Goal: Transaction & Acquisition: Purchase product/service

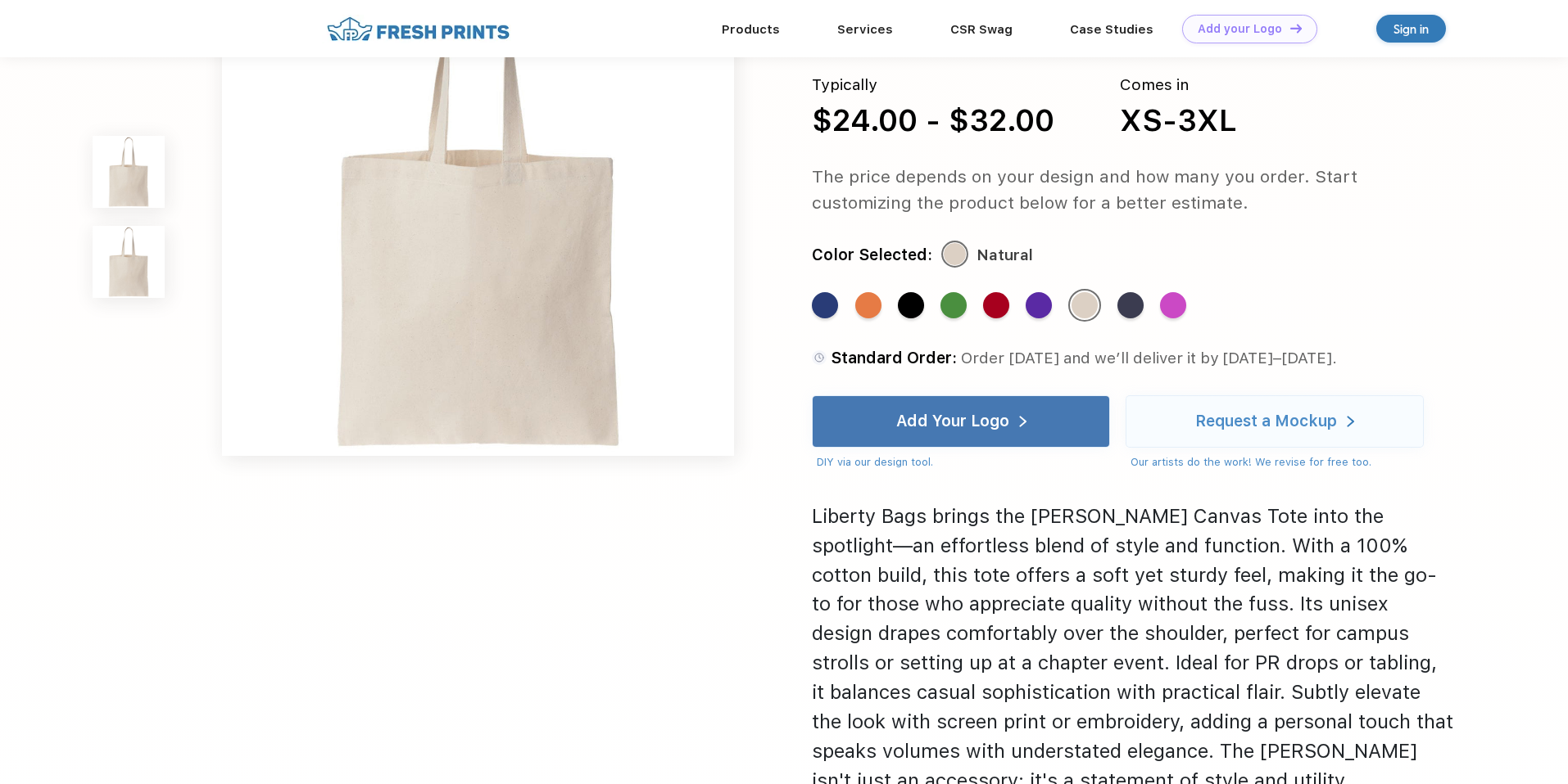
scroll to position [790, 0]
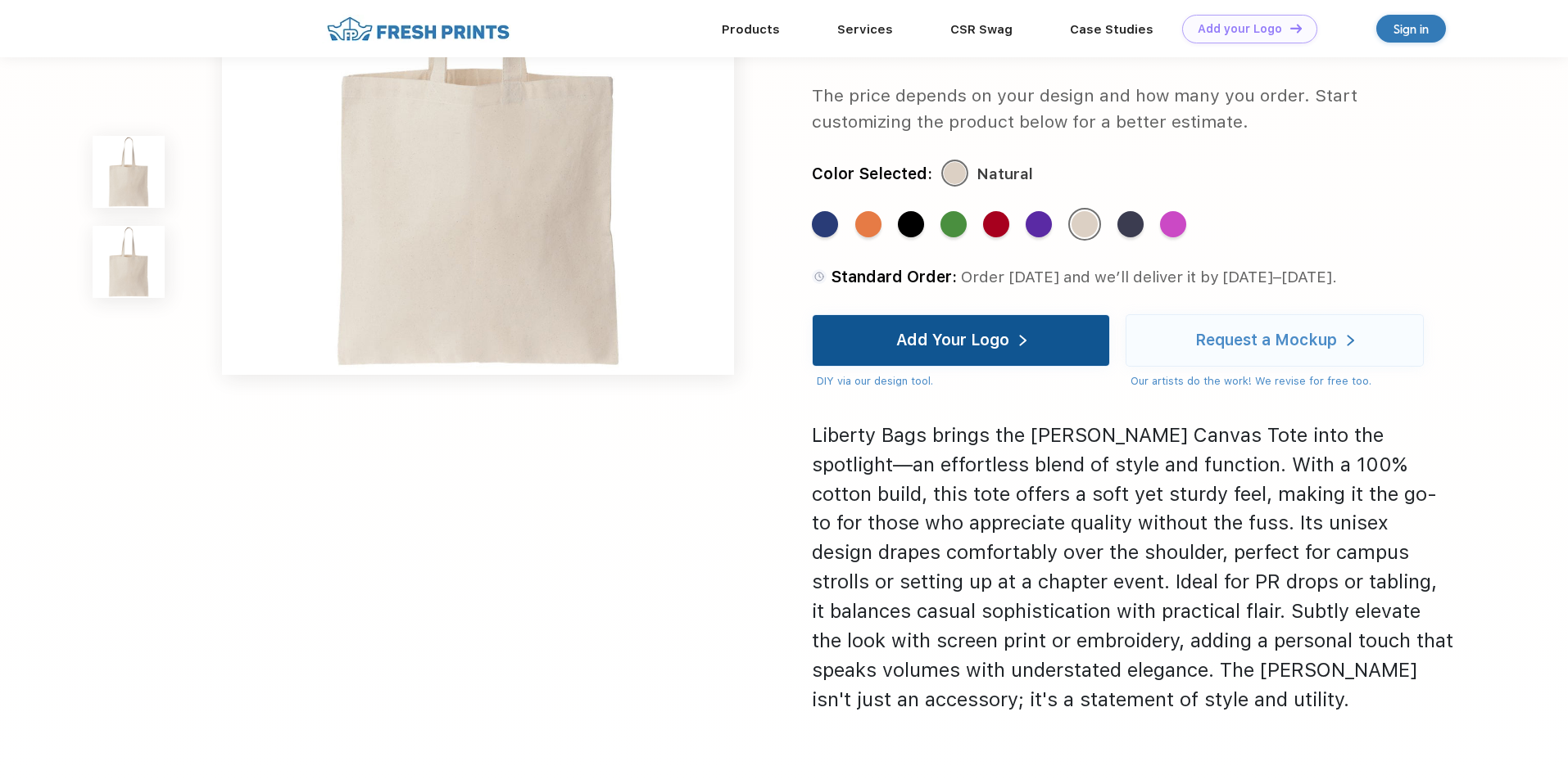
click at [980, 358] on div "Add Your Logo" at bounding box center [961, 341] width 131 height 51
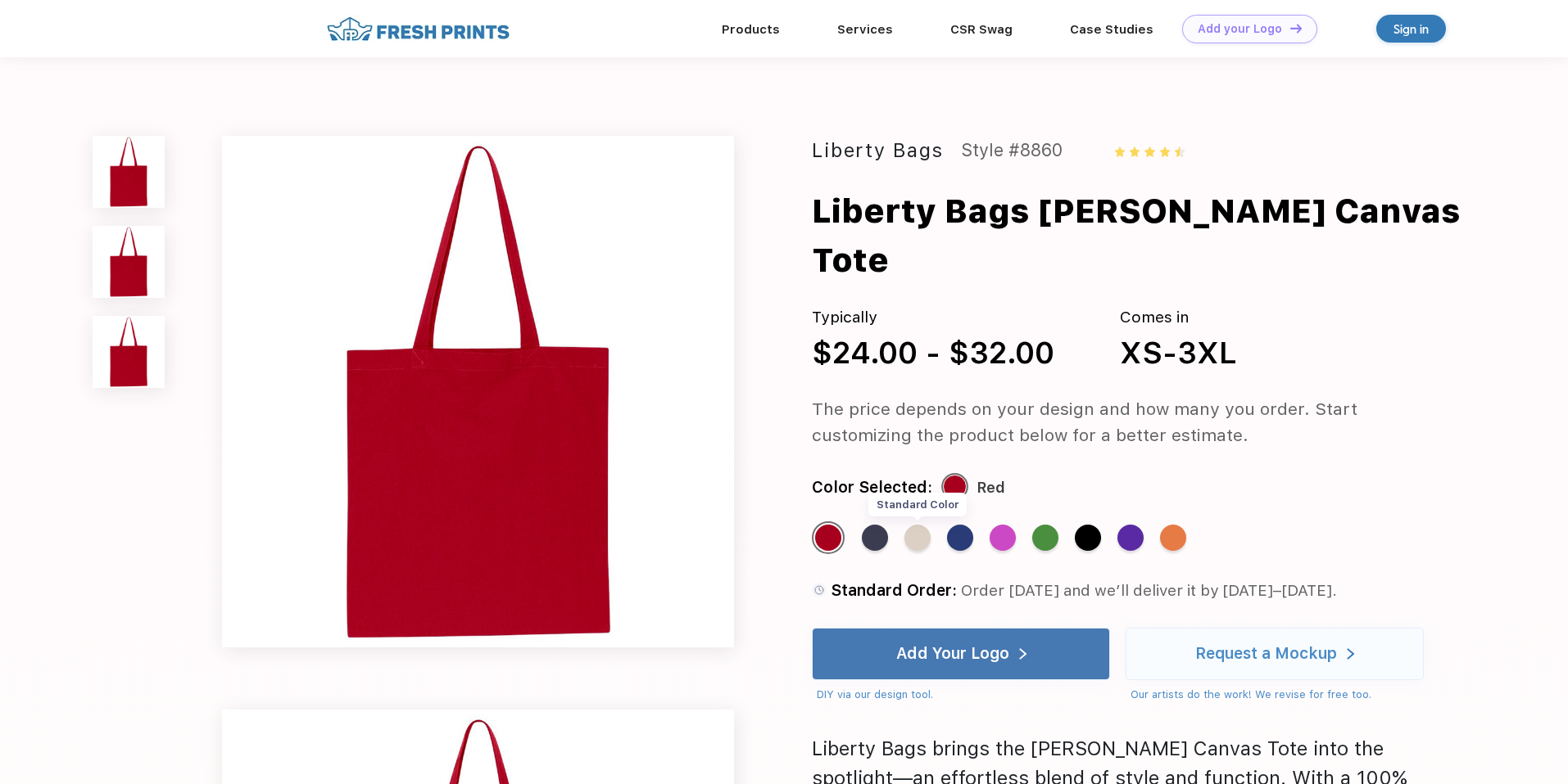
click at [917, 525] on div "Standard Color" at bounding box center [918, 538] width 26 height 26
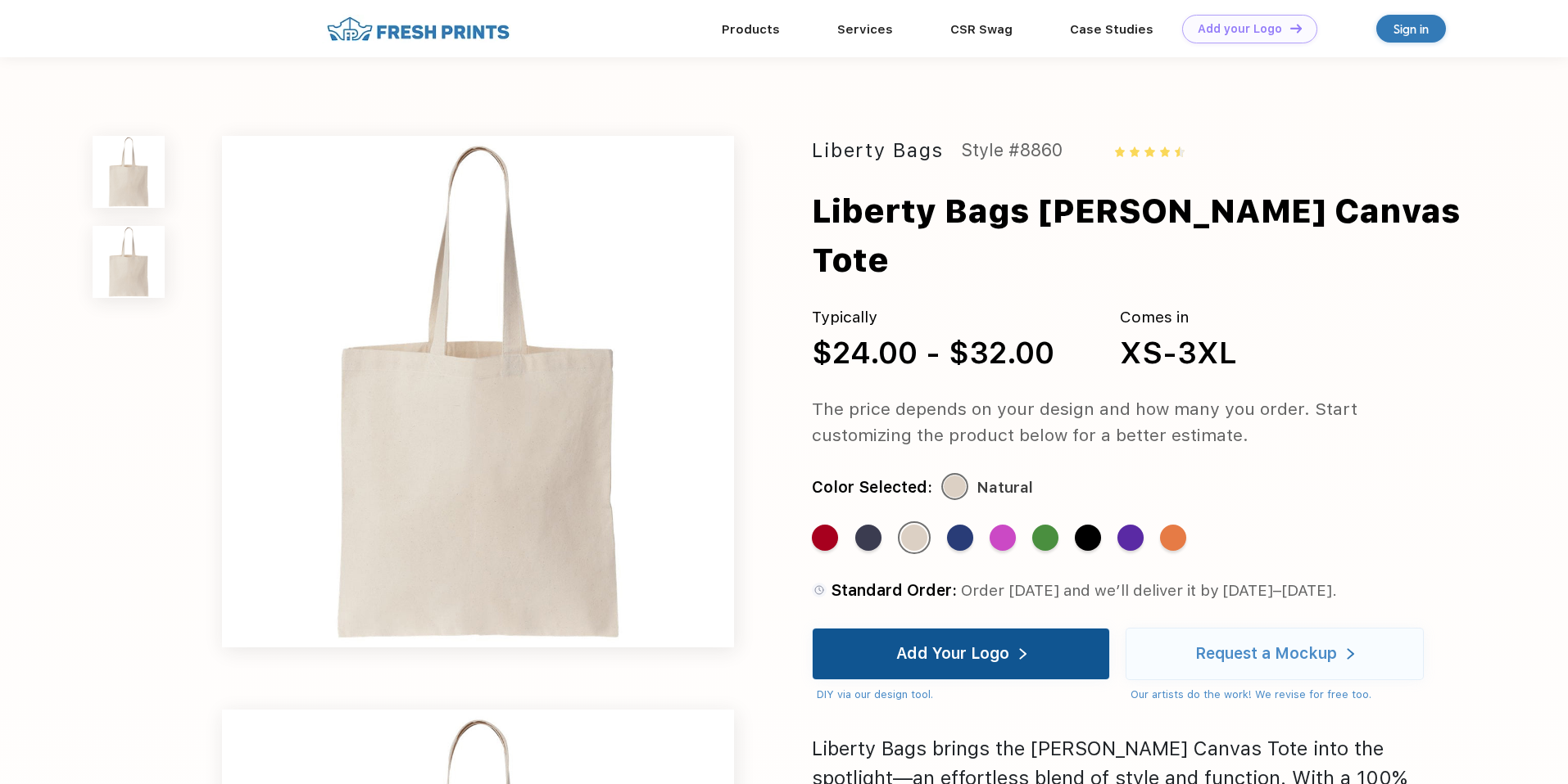
click at [944, 646] on div "Add Your Logo" at bounding box center [953, 654] width 113 height 17
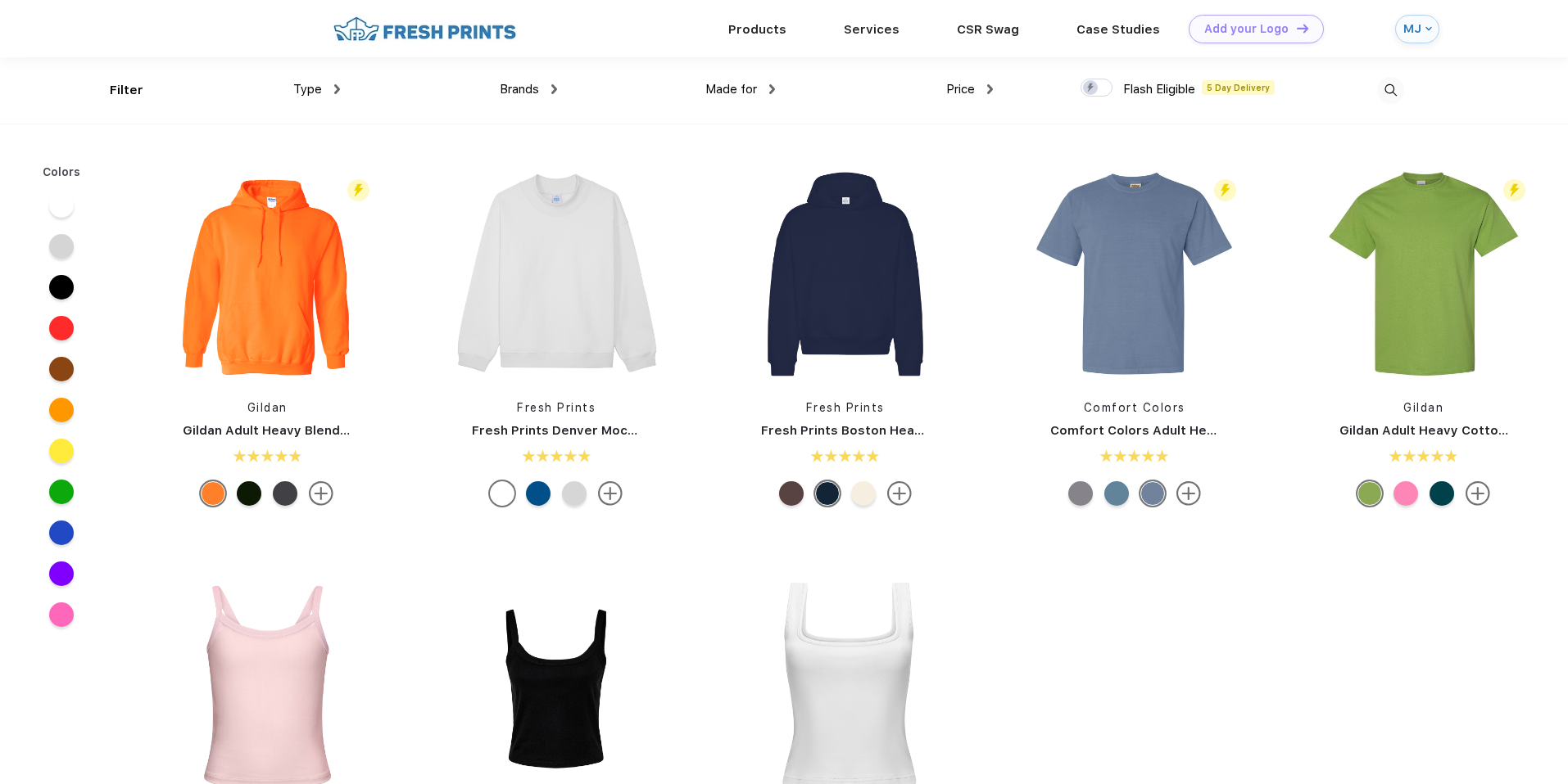
scroll to position [1, 0]
click at [762, 31] on link "Products" at bounding box center [757, 28] width 58 height 15
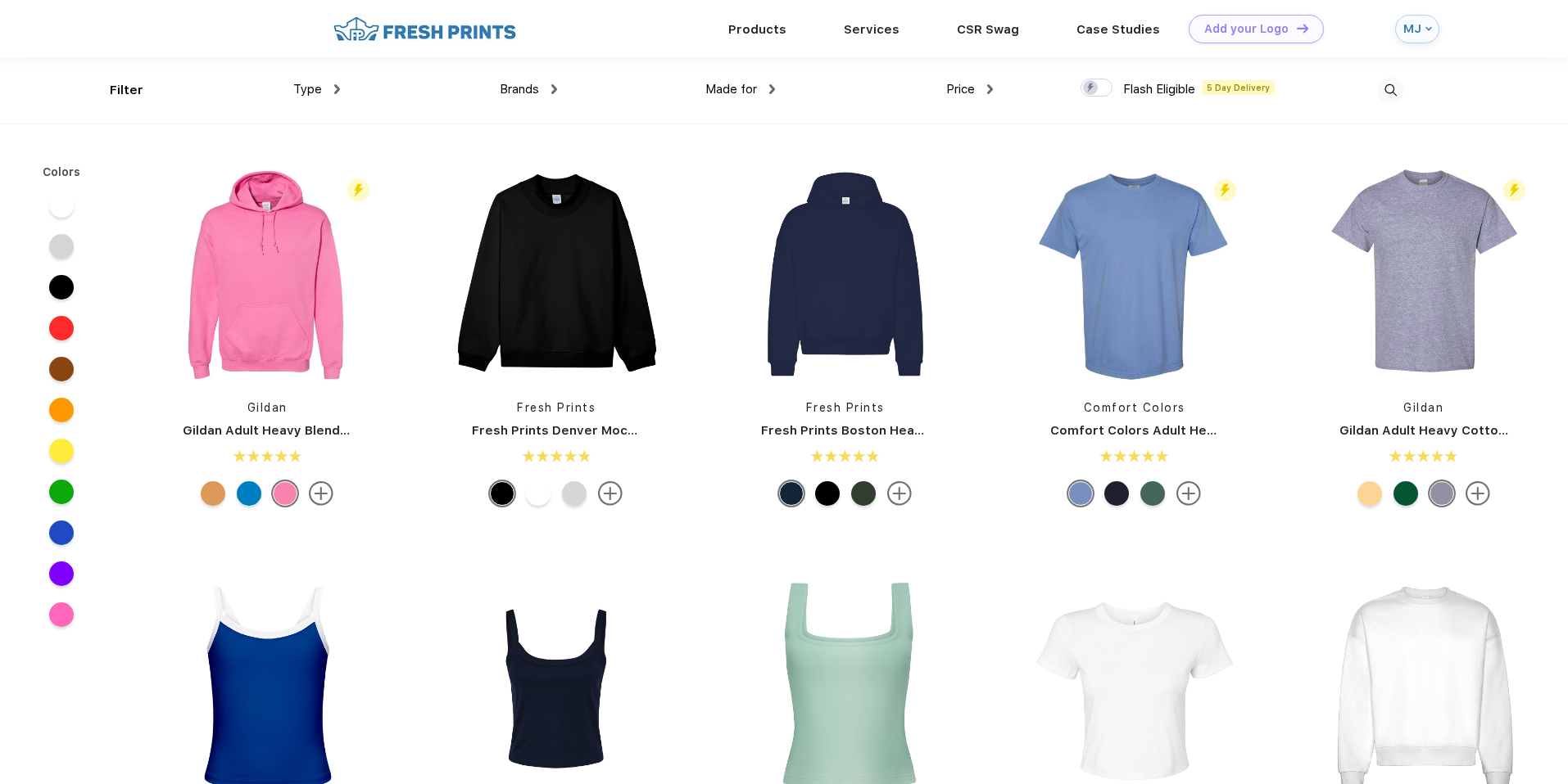
click at [1412, 32] on div "MJ" at bounding box center [1411, 29] width 18 height 14
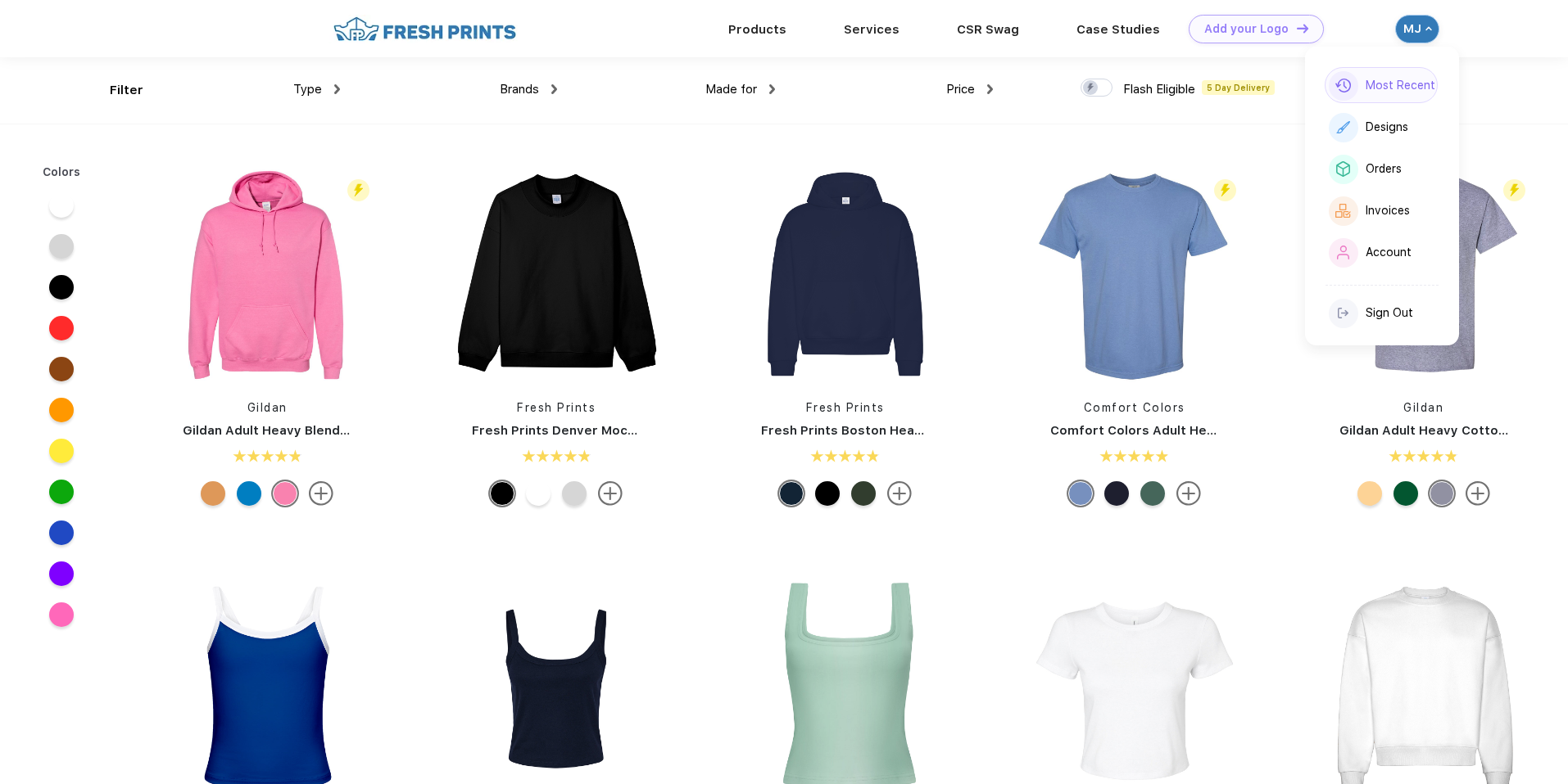
click at [1377, 97] on div "Most Recent" at bounding box center [1381, 85] width 113 height 36
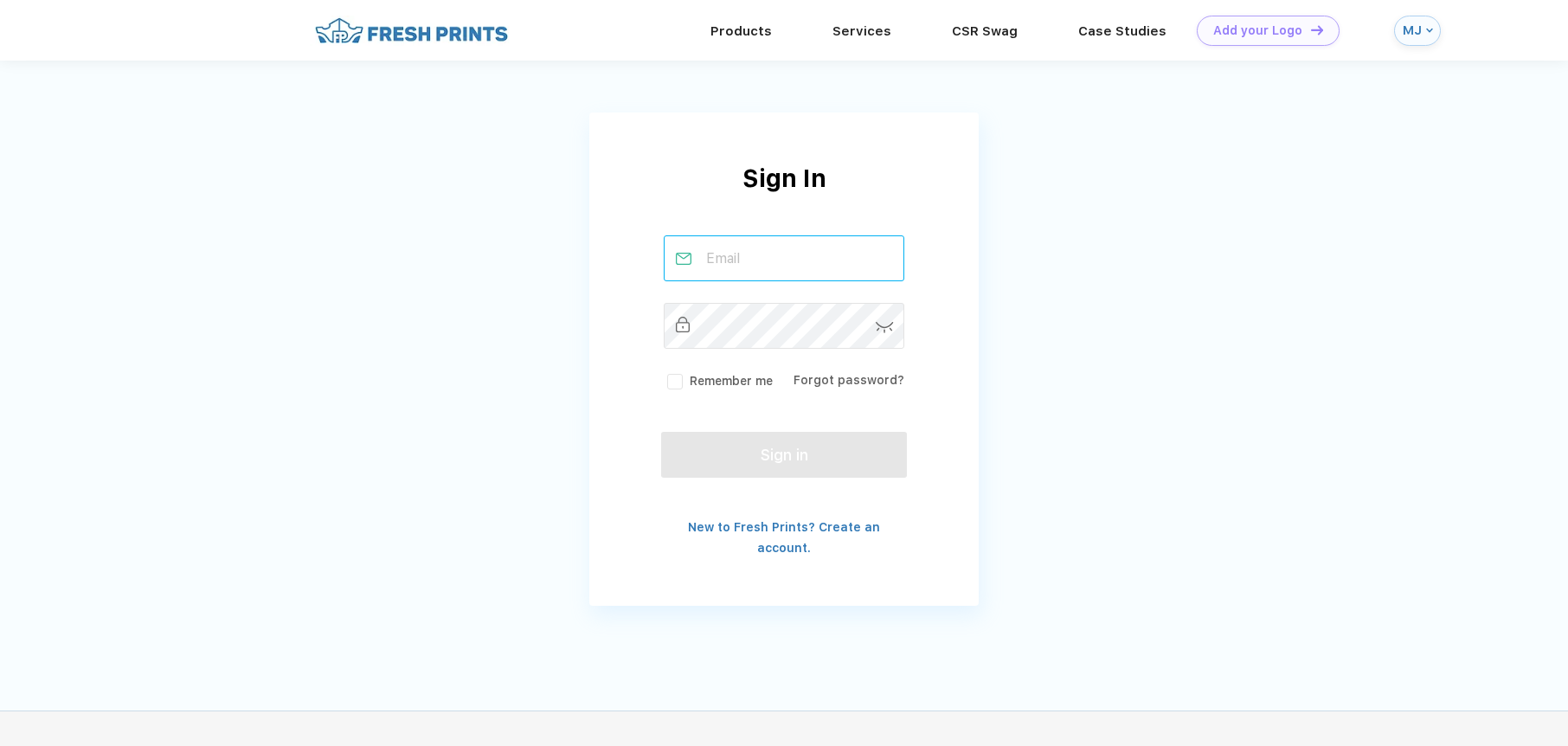
type input "[PERSON_NAME][EMAIL_ADDRESS][DOMAIN_NAME]"
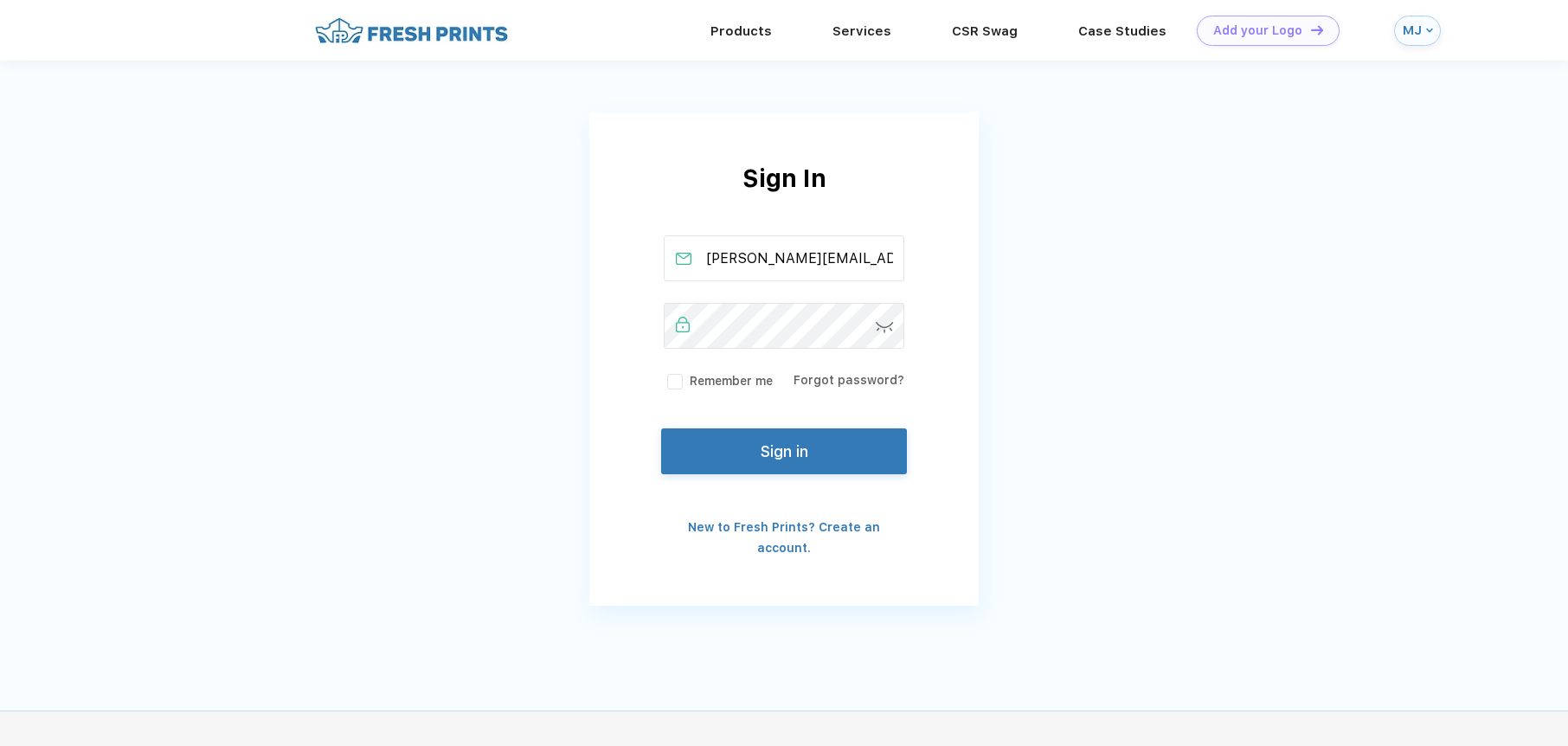
click at [799, 446] on button "Sign in" at bounding box center [784, 451] width 246 height 46
